Goal: Transaction & Acquisition: Obtain resource

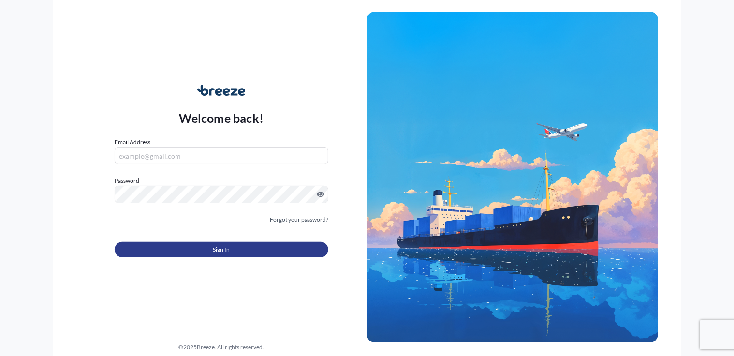
type input "[PERSON_NAME][EMAIL_ADDRESS][DOMAIN_NAME]"
click at [189, 242] on button "Sign In" at bounding box center [222, 249] width 214 height 15
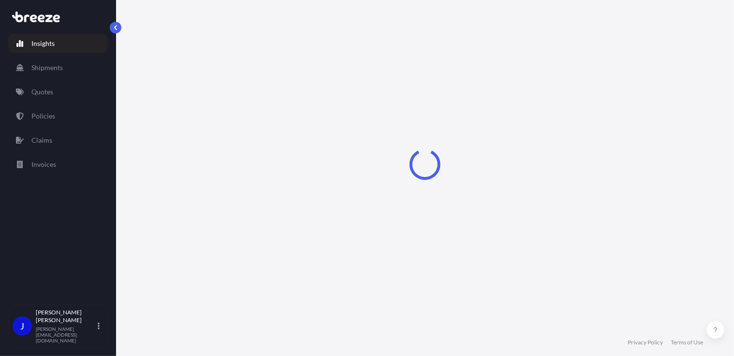
select select "2025"
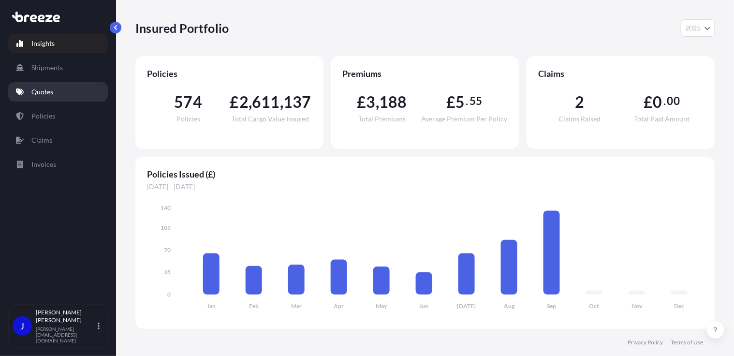
click at [52, 94] on p "Quotes" at bounding box center [42, 92] width 22 height 10
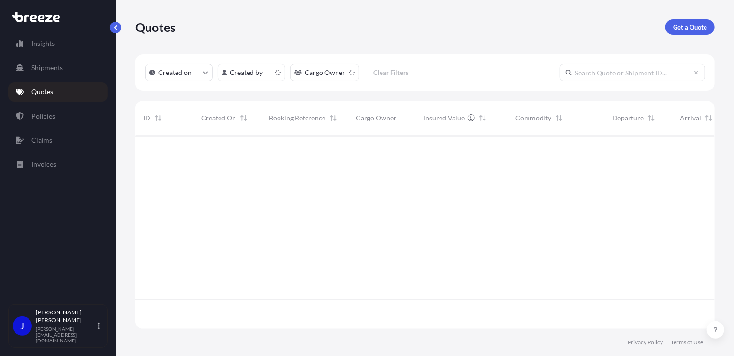
scroll to position [191, 572]
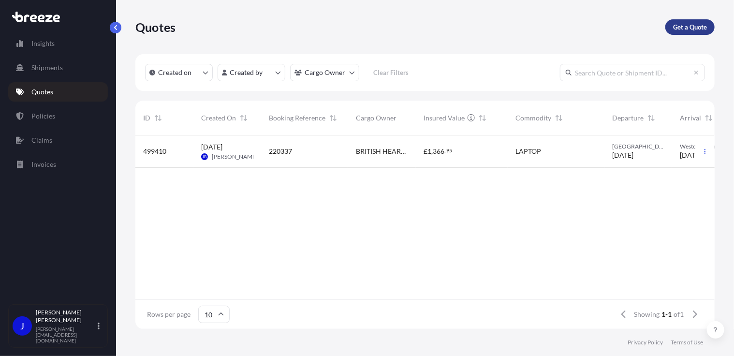
click at [677, 25] on p "Get a Quote" at bounding box center [690, 27] width 34 height 10
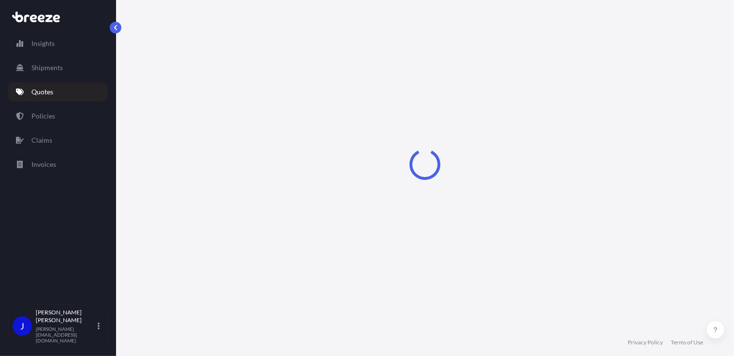
select select "Sea"
select select "1"
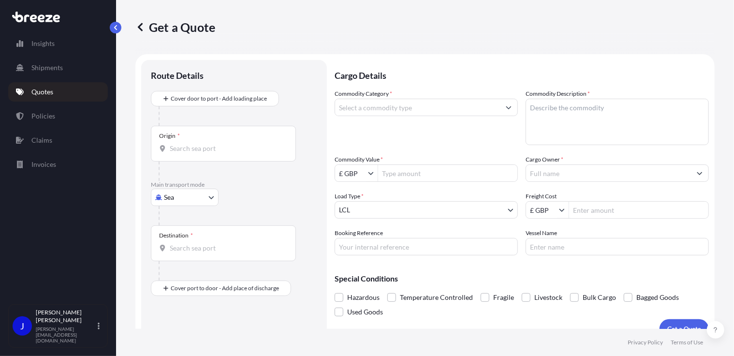
scroll to position [15, 0]
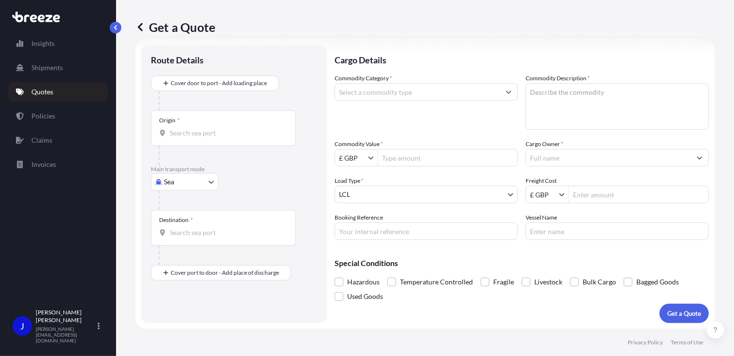
click at [185, 182] on body "Insights Shipments Quotes Policies Claims Invoices J [PERSON_NAME] [PERSON_NAME…" at bounding box center [367, 178] width 734 height 356
click at [189, 243] on div "Road" at bounding box center [185, 240] width 60 height 17
select select "Road"
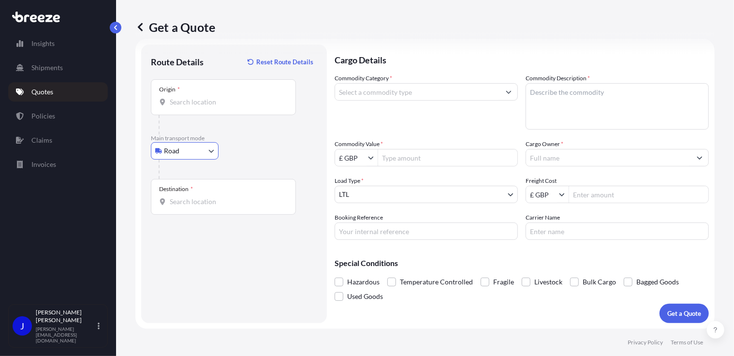
click at [226, 106] on input "Origin *" at bounding box center [227, 102] width 114 height 10
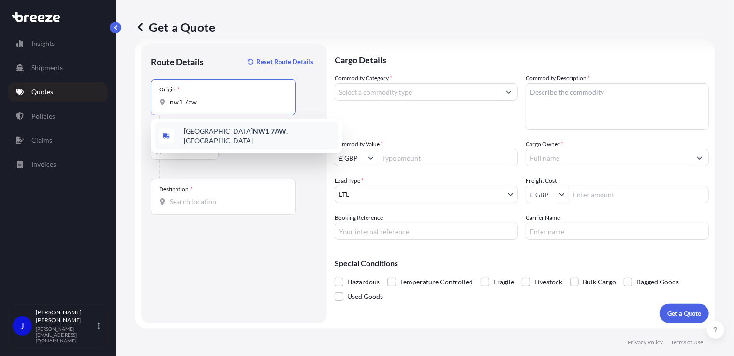
click at [259, 131] on div "London NW1 7AW , [GEOGRAPHIC_DATA]" at bounding box center [247, 135] width 184 height 27
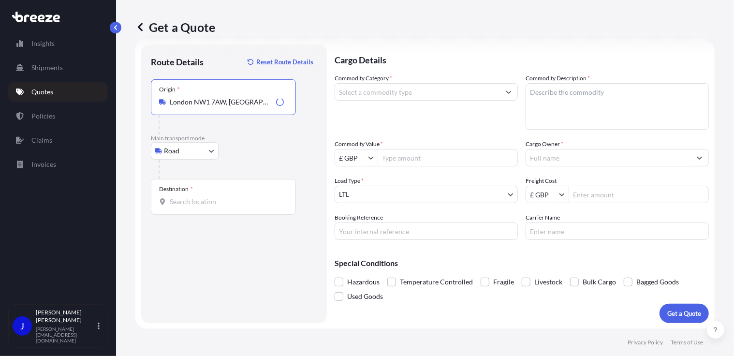
type input "London NW1 7AW, [GEOGRAPHIC_DATA]"
click at [219, 199] on input "Destination *" at bounding box center [227, 202] width 114 height 10
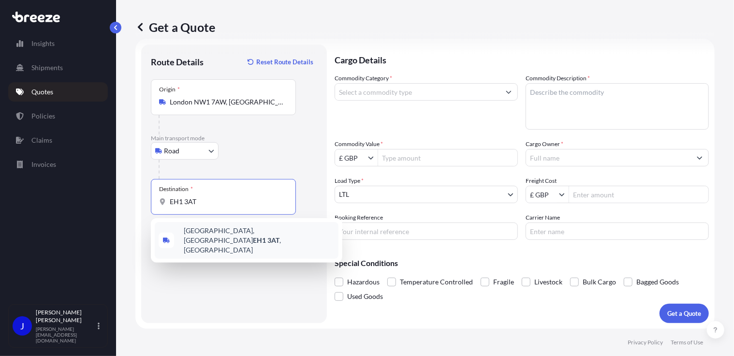
click at [213, 230] on span "[STREET_ADDRESS]" at bounding box center [259, 240] width 151 height 29
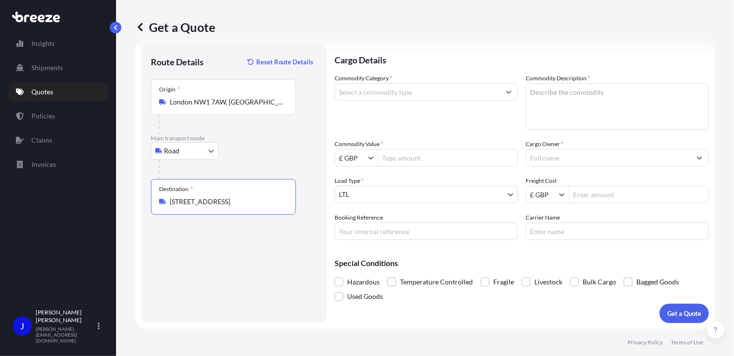
type input "[STREET_ADDRESS]"
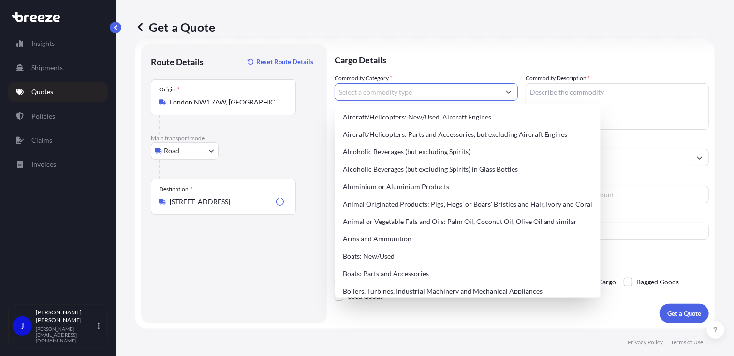
click at [384, 94] on input "Commodity Category *" at bounding box center [417, 91] width 165 height 17
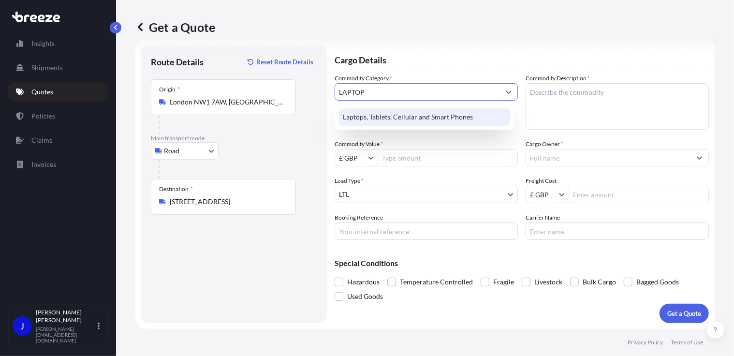
click at [385, 114] on div "Laptops, Tablets, Cellular and Smart Phones" at bounding box center [424, 116] width 171 height 17
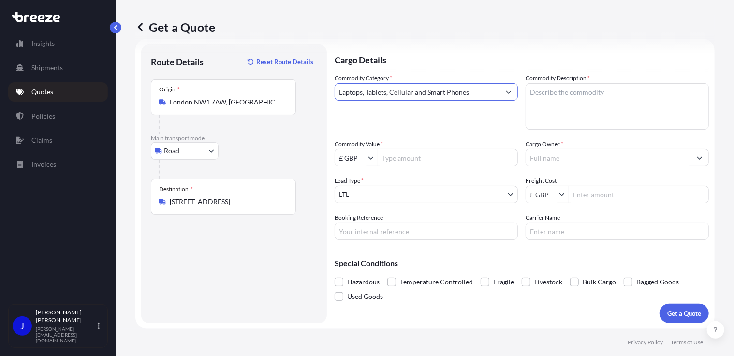
type input "Laptops, Tablets, Cellular and Smart Phones"
click at [557, 90] on textarea "Commodity Description *" at bounding box center [616, 106] width 183 height 46
type textarea "LAPTOP AND PHONE"
click at [424, 157] on input "Commodity Value *" at bounding box center [447, 157] width 139 height 17
click at [387, 159] on input "01650" at bounding box center [447, 157] width 139 height 17
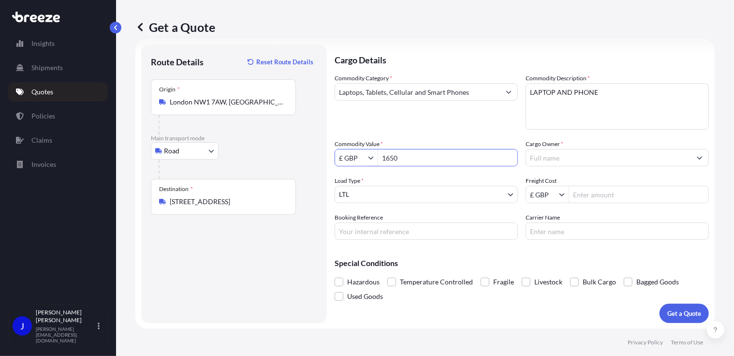
click at [411, 155] on input "1650" at bounding box center [447, 157] width 139 height 17
click at [547, 161] on input "Cargo Owner *" at bounding box center [608, 157] width 165 height 17
type input "1,650"
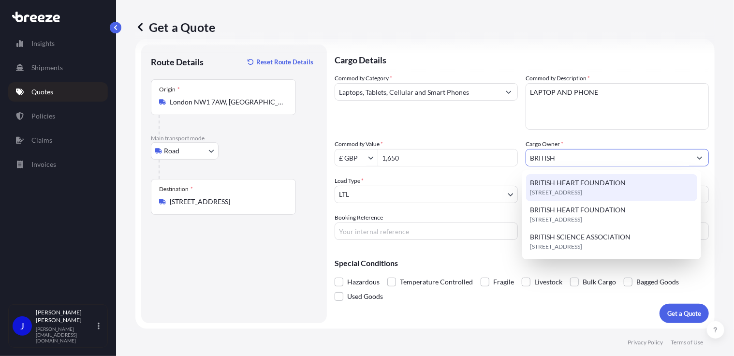
click at [561, 185] on span "BRITISH HEART FOUNDATION" at bounding box center [578, 183] width 96 height 10
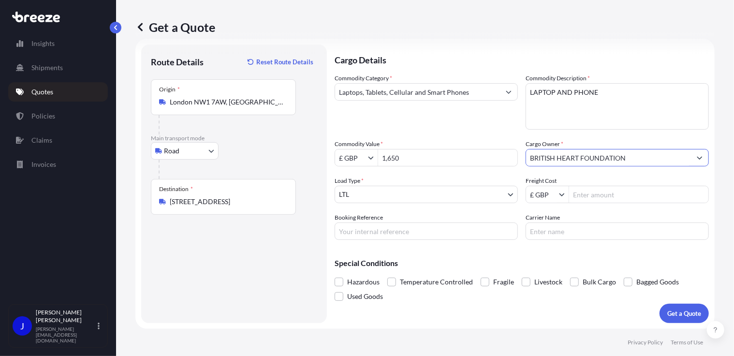
type input "BRITISH HEART FOUNDATION"
drag, startPoint x: 450, startPoint y: 235, endPoint x: 457, endPoint y: 234, distance: 6.8
click at [450, 235] on input "Booking Reference" at bounding box center [425, 230] width 183 height 17
click at [376, 235] on input "Booking Reference" at bounding box center [425, 230] width 183 height 17
type input "2222255"
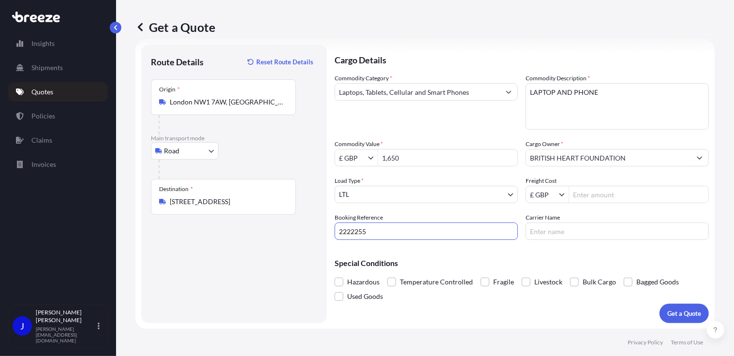
click at [590, 191] on input "Freight Cost" at bounding box center [638, 194] width 139 height 17
type input "13.25"
click at [561, 247] on div "Special Conditions Hazardous Temperature Controlled Fragile Livestock Bulk Carg…" at bounding box center [521, 275] width 374 height 56
click at [679, 311] on p "Get a Quote" at bounding box center [684, 313] width 34 height 10
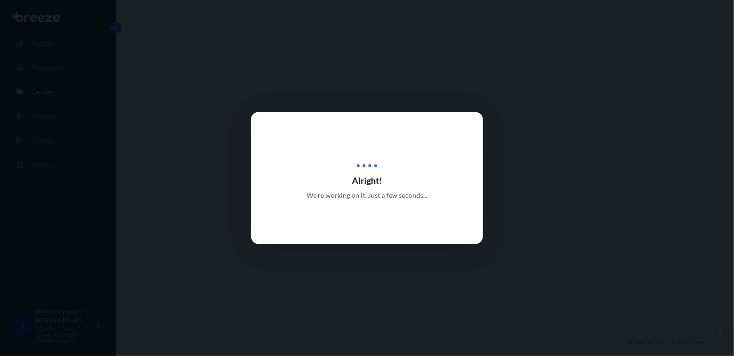
select select "Road"
select select "1"
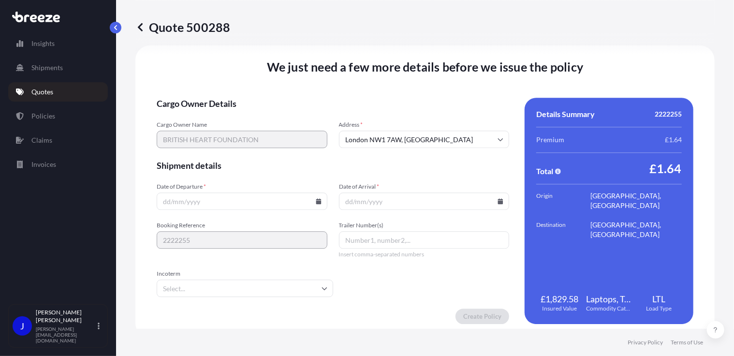
scroll to position [1205, 0]
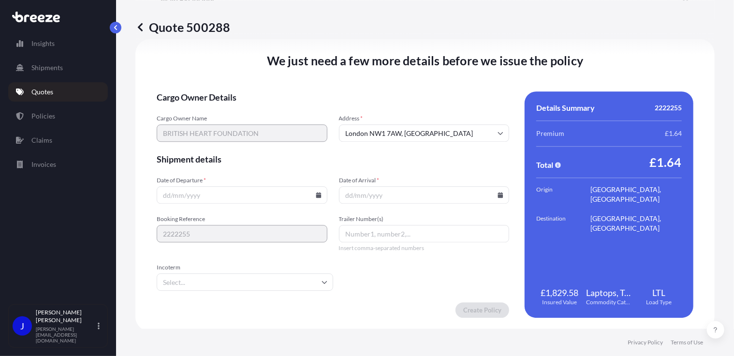
click at [316, 195] on icon at bounding box center [318, 195] width 5 height 6
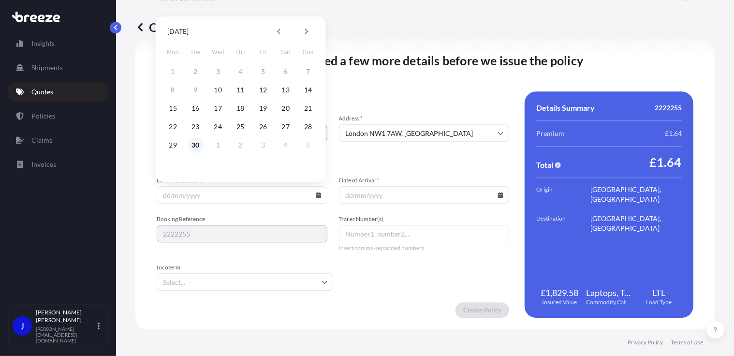
click at [197, 144] on button "30" at bounding box center [195, 144] width 15 height 15
type input "[DATE]"
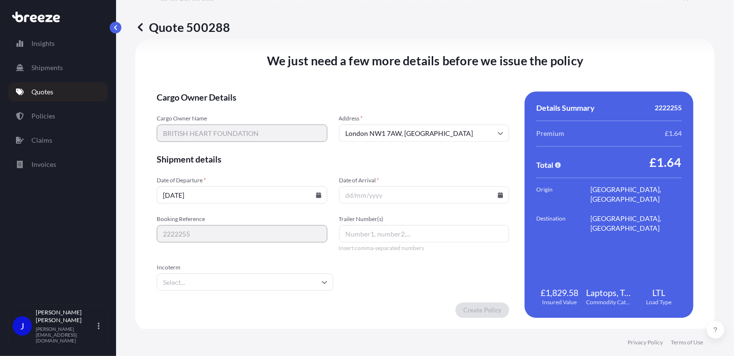
click at [498, 197] on icon at bounding box center [500, 195] width 5 height 6
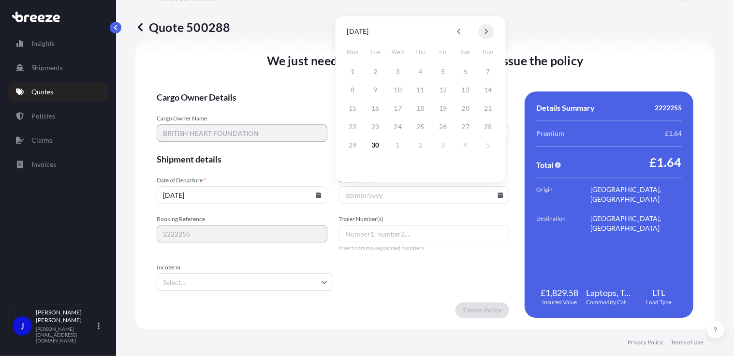
click at [487, 31] on icon at bounding box center [486, 31] width 3 height 5
click at [396, 69] on button "1" at bounding box center [397, 71] width 15 height 15
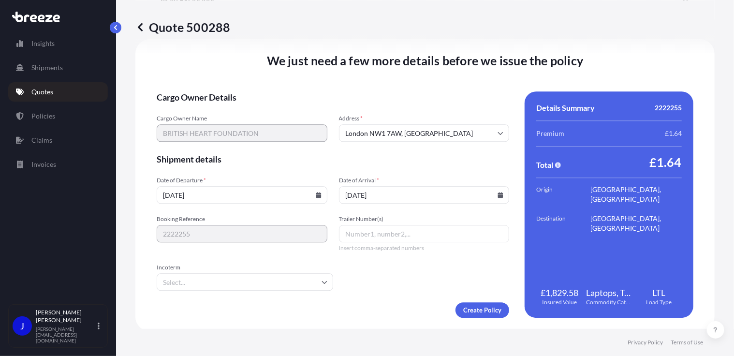
type input "[DATE]"
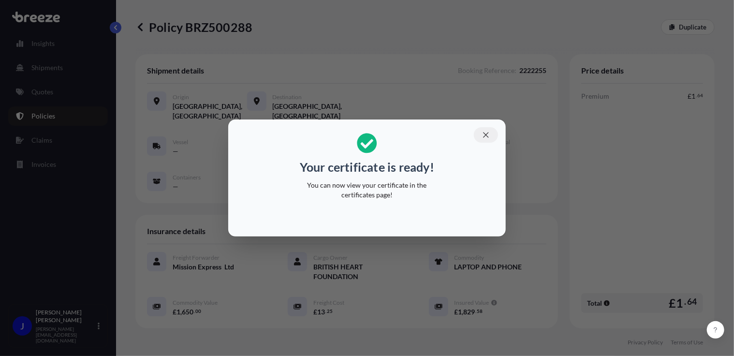
click at [487, 136] on icon "button" at bounding box center [485, 134] width 5 height 5
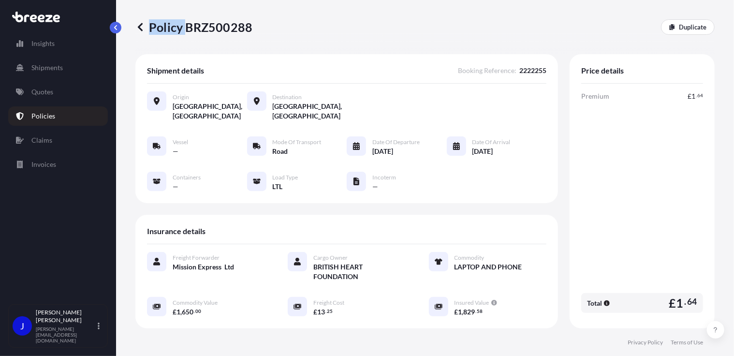
drag, startPoint x: 184, startPoint y: 25, endPoint x: 255, endPoint y: 27, distance: 70.6
click at [255, 27] on div "Policy BRZ500288 Duplicate" at bounding box center [424, 26] width 579 height 15
drag, startPoint x: 255, startPoint y: 27, endPoint x: 190, endPoint y: 30, distance: 64.4
click at [194, 30] on p "Policy BRZ500288" at bounding box center [193, 26] width 117 height 15
drag, startPoint x: 186, startPoint y: 28, endPoint x: 249, endPoint y: 28, distance: 63.8
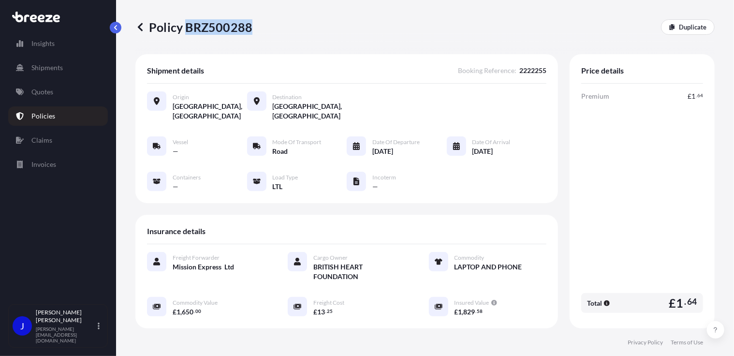
click at [249, 28] on p "Policy BRZ500288" at bounding box center [193, 26] width 117 height 15
copy p "BRZ500288"
click at [37, 96] on link "Quotes" at bounding box center [58, 91] width 100 height 19
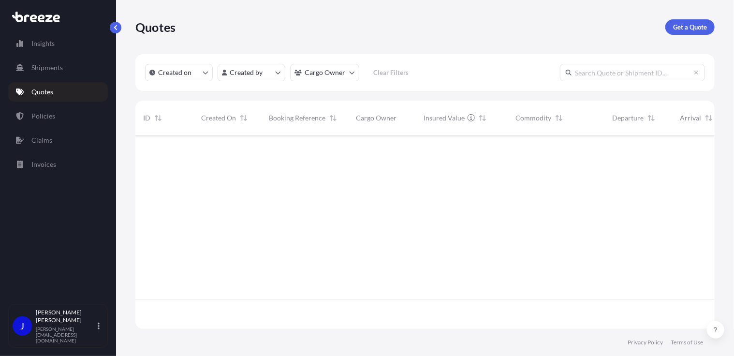
scroll to position [191, 572]
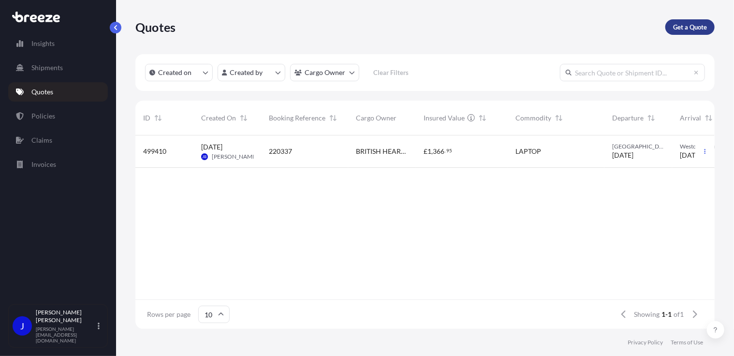
click at [696, 27] on p "Get a Quote" at bounding box center [690, 27] width 34 height 10
select select "Sea"
select select "1"
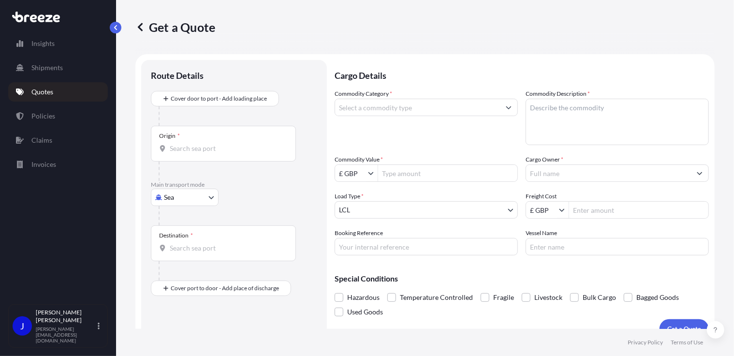
scroll to position [15, 0]
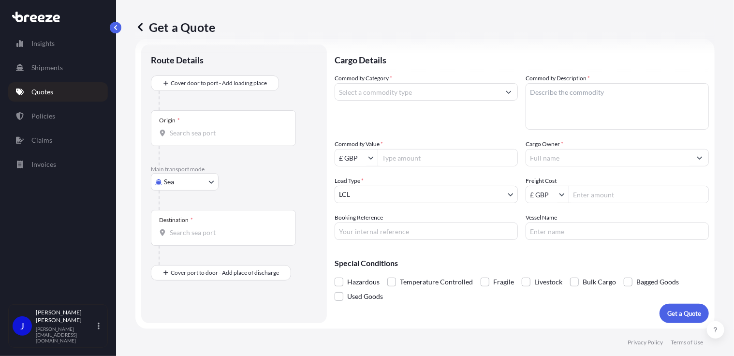
click at [194, 138] on div "Origin *" at bounding box center [223, 128] width 145 height 36
click at [194, 138] on input "Origin *" at bounding box center [227, 133] width 114 height 10
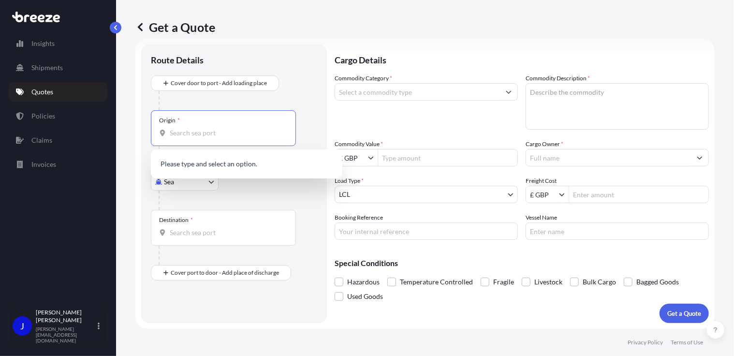
click at [194, 184] on body "0 options available. Insights Shipments Quotes Policies Claims Invoices J [PERS…" at bounding box center [367, 178] width 734 height 356
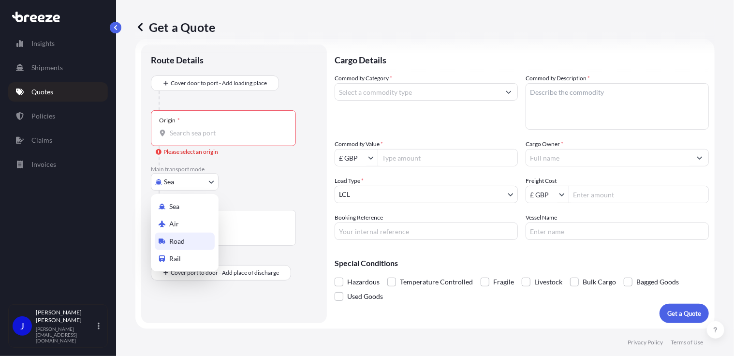
click at [189, 243] on div "Road" at bounding box center [185, 240] width 60 height 17
select select "Road"
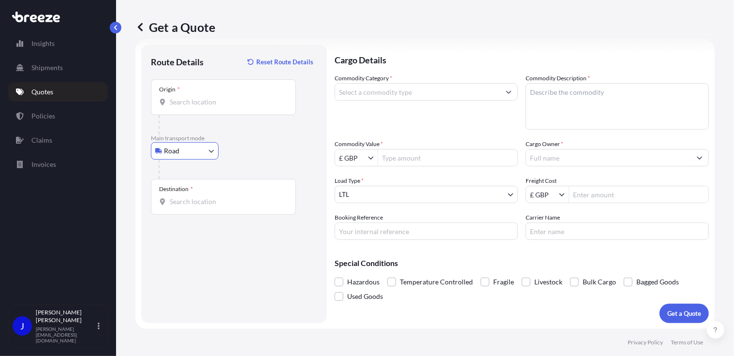
click at [194, 101] on input "Origin *" at bounding box center [227, 102] width 114 height 10
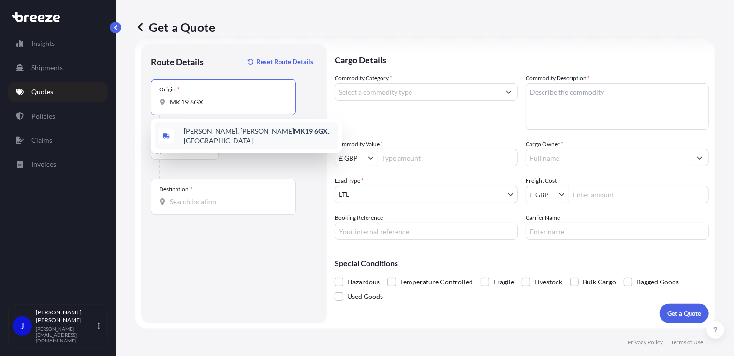
click at [221, 138] on span "[PERSON_NAME][STREET_ADDRESS][PERSON_NAME]" at bounding box center [259, 135] width 151 height 19
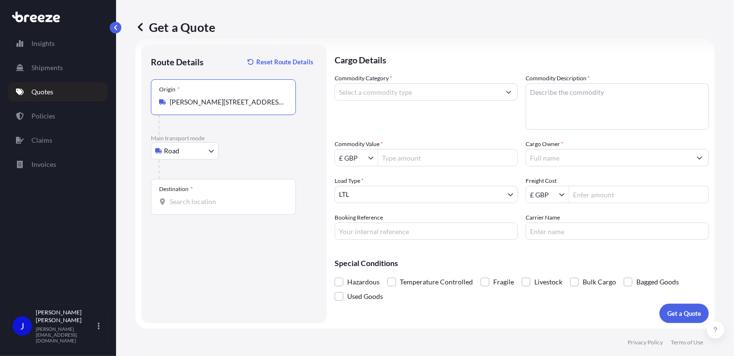
type input "[PERSON_NAME][STREET_ADDRESS][PERSON_NAME]"
click at [218, 202] on input "Destination *" at bounding box center [227, 202] width 114 height 10
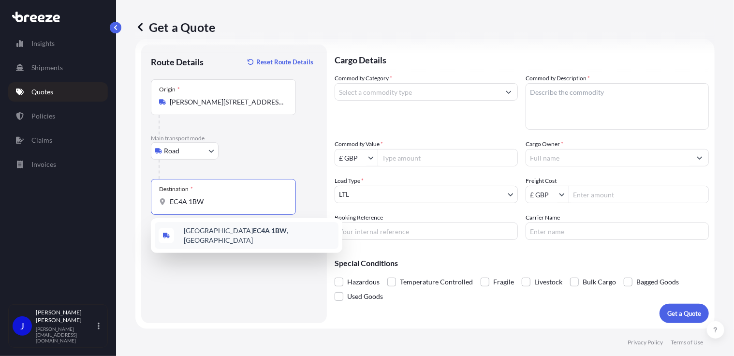
click at [260, 232] on div "[STREET_ADDRESS]" at bounding box center [247, 235] width 184 height 27
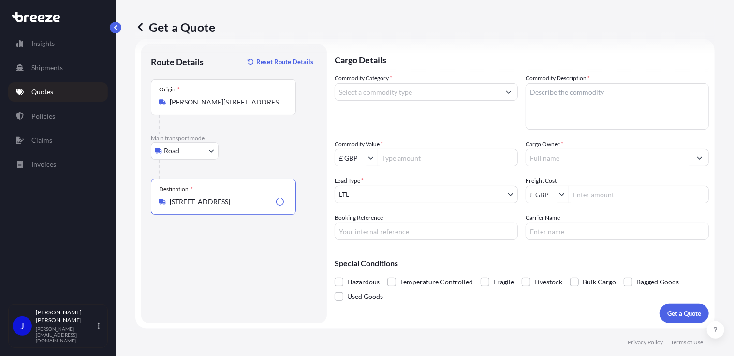
type input "[STREET_ADDRESS]"
click at [399, 93] on input "Commodity Category *" at bounding box center [417, 91] width 165 height 17
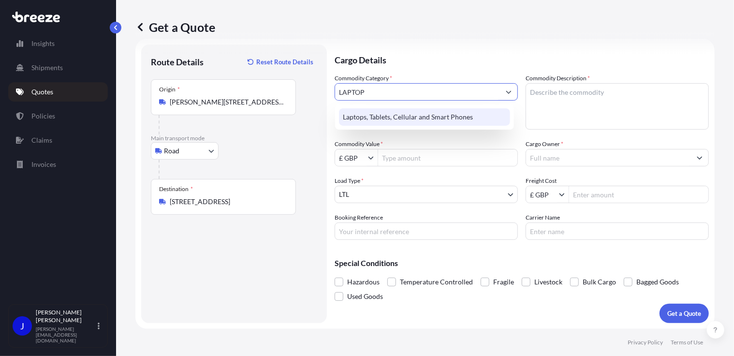
click at [450, 112] on div "Laptops, Tablets, Cellular and Smart Phones" at bounding box center [424, 116] width 171 height 17
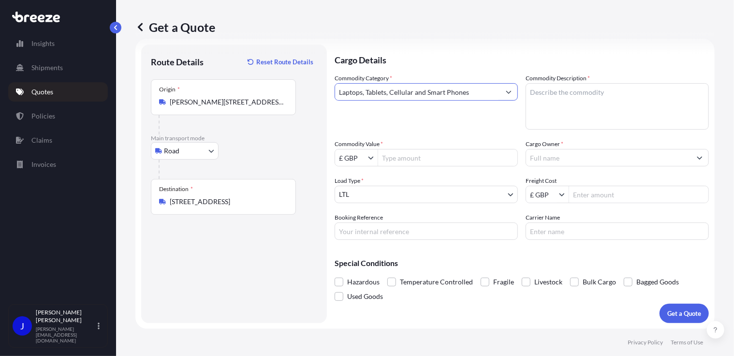
type input "Laptops, Tablets, Cellular and Smart Phones"
click at [541, 99] on textarea "Commodity Description *" at bounding box center [616, 106] width 183 height 46
type textarea "LAPTOP"
click at [416, 157] on input "Commodity Value *" at bounding box center [447, 157] width 139 height 17
type input "1,000"
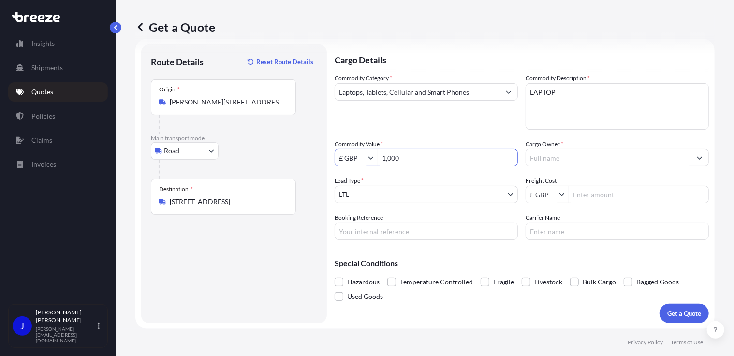
click at [544, 158] on input "Cargo Owner *" at bounding box center [608, 157] width 165 height 17
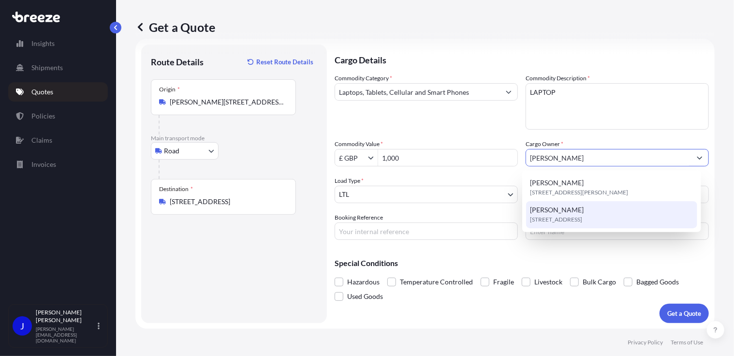
click at [582, 215] on span "[STREET_ADDRESS]" at bounding box center [556, 220] width 52 height 10
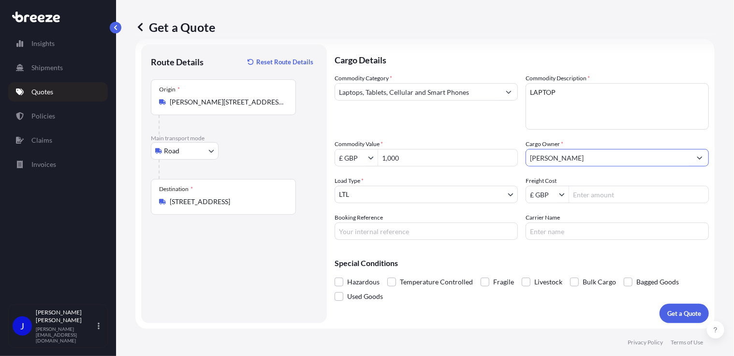
type input "[PERSON_NAME]"
click at [438, 231] on input "Booking Reference" at bounding box center [425, 230] width 183 height 17
paste input "2222082"
type input "2222082"
click at [583, 195] on input "Freight Cost" at bounding box center [638, 194] width 139 height 17
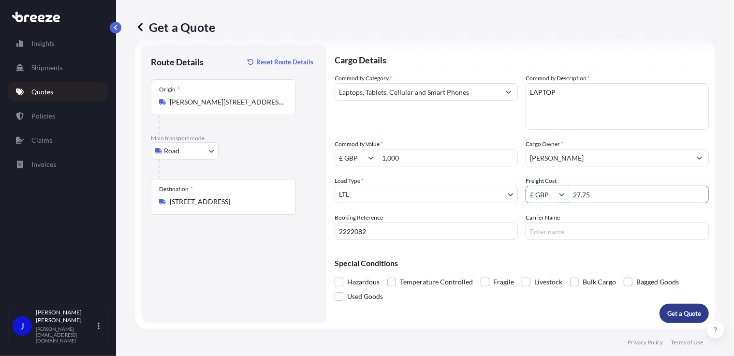
type input "27.75"
click at [679, 315] on p "Get a Quote" at bounding box center [684, 313] width 34 height 10
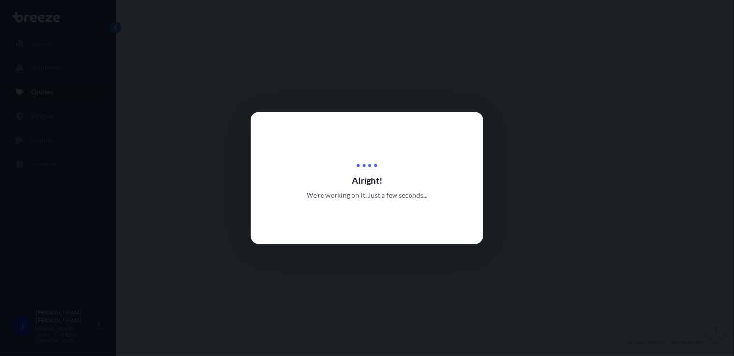
select select "Road"
select select "1"
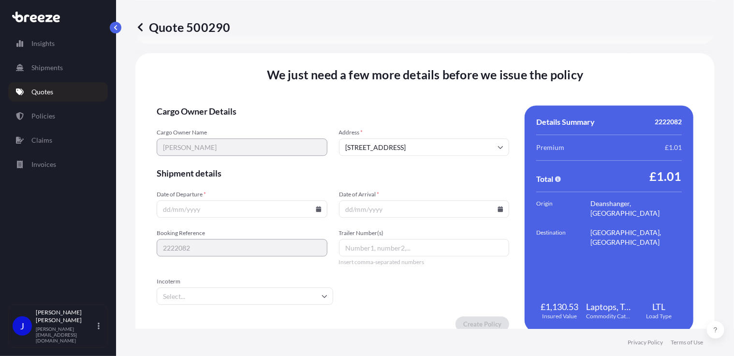
scroll to position [1205, 0]
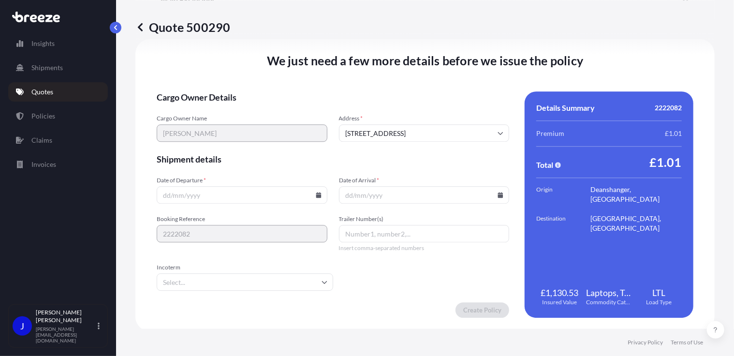
click at [311, 194] on input "Date of Departure *" at bounding box center [242, 194] width 171 height 17
click at [316, 195] on icon at bounding box center [318, 195] width 5 height 6
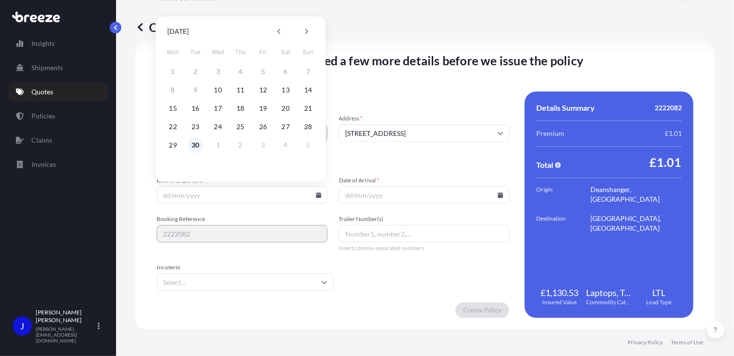
click at [197, 144] on button "30" at bounding box center [195, 144] width 15 height 15
type input "[DATE]"
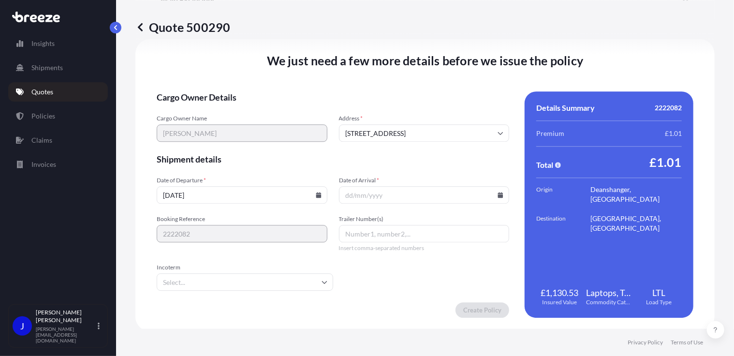
click at [491, 193] on input "Date of Arrival *" at bounding box center [424, 194] width 171 height 17
click at [493, 191] on div at bounding box center [424, 194] width 171 height 17
click at [498, 193] on icon at bounding box center [500, 195] width 5 height 6
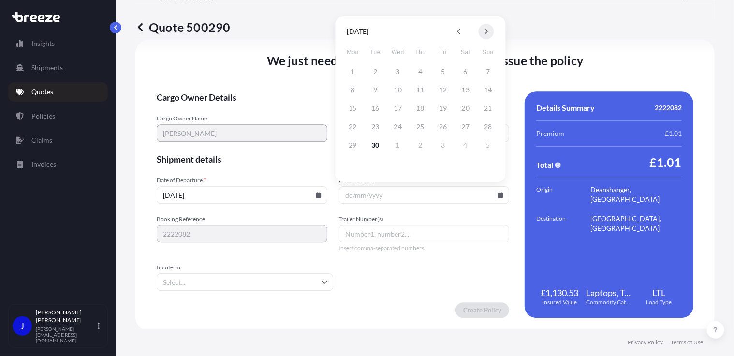
drag, startPoint x: 486, startPoint y: 24, endPoint x: 482, endPoint y: 31, distance: 8.0
click at [487, 25] on button at bounding box center [485, 31] width 15 height 15
click at [394, 72] on button "1" at bounding box center [397, 71] width 15 height 15
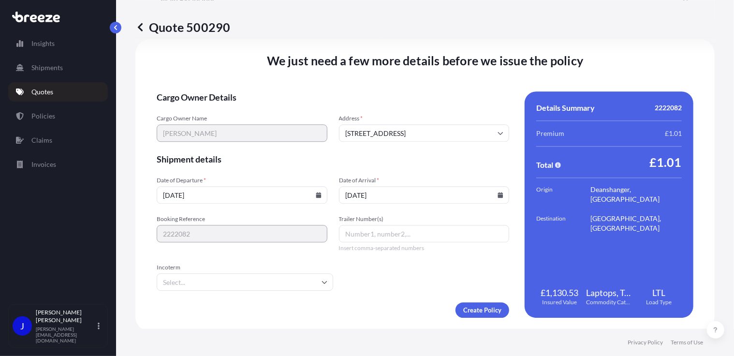
type input "[DATE]"
drag, startPoint x: 393, startPoint y: 270, endPoint x: 427, endPoint y: 286, distance: 37.4
click at [393, 270] on form "Cargo Owner Details Cargo Owner Name [PERSON_NAME] Address * [GEOGRAPHIC_DATA] …" at bounding box center [333, 204] width 352 height 226
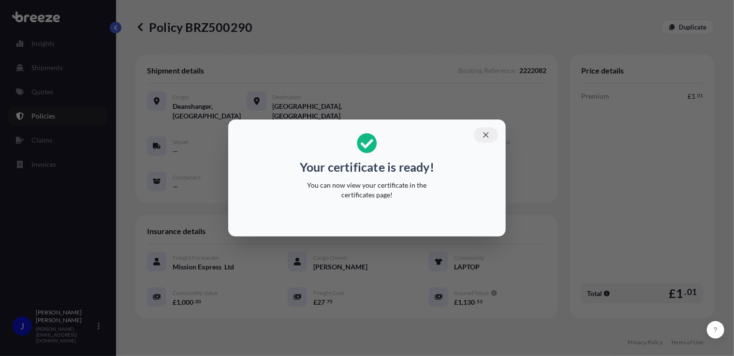
click at [487, 135] on icon "button" at bounding box center [485, 134] width 9 height 9
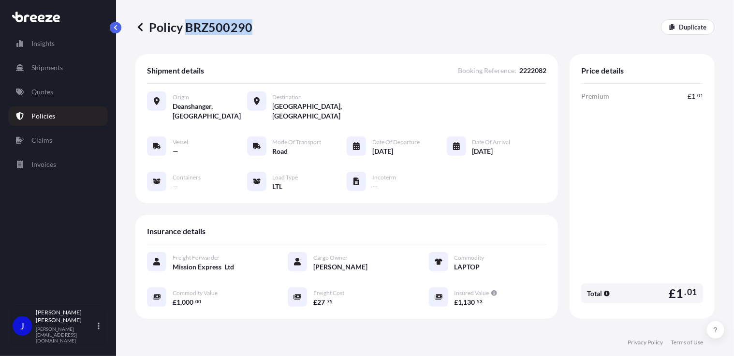
drag, startPoint x: 189, startPoint y: 30, endPoint x: 248, endPoint y: 32, distance: 59.0
click at [248, 32] on p "Policy BRZ500290" at bounding box center [193, 26] width 117 height 15
drag, startPoint x: 248, startPoint y: 32, endPoint x: 240, endPoint y: 27, distance: 9.8
copy p "BRZ500290"
